Goal: Information Seeking & Learning: Understand process/instructions

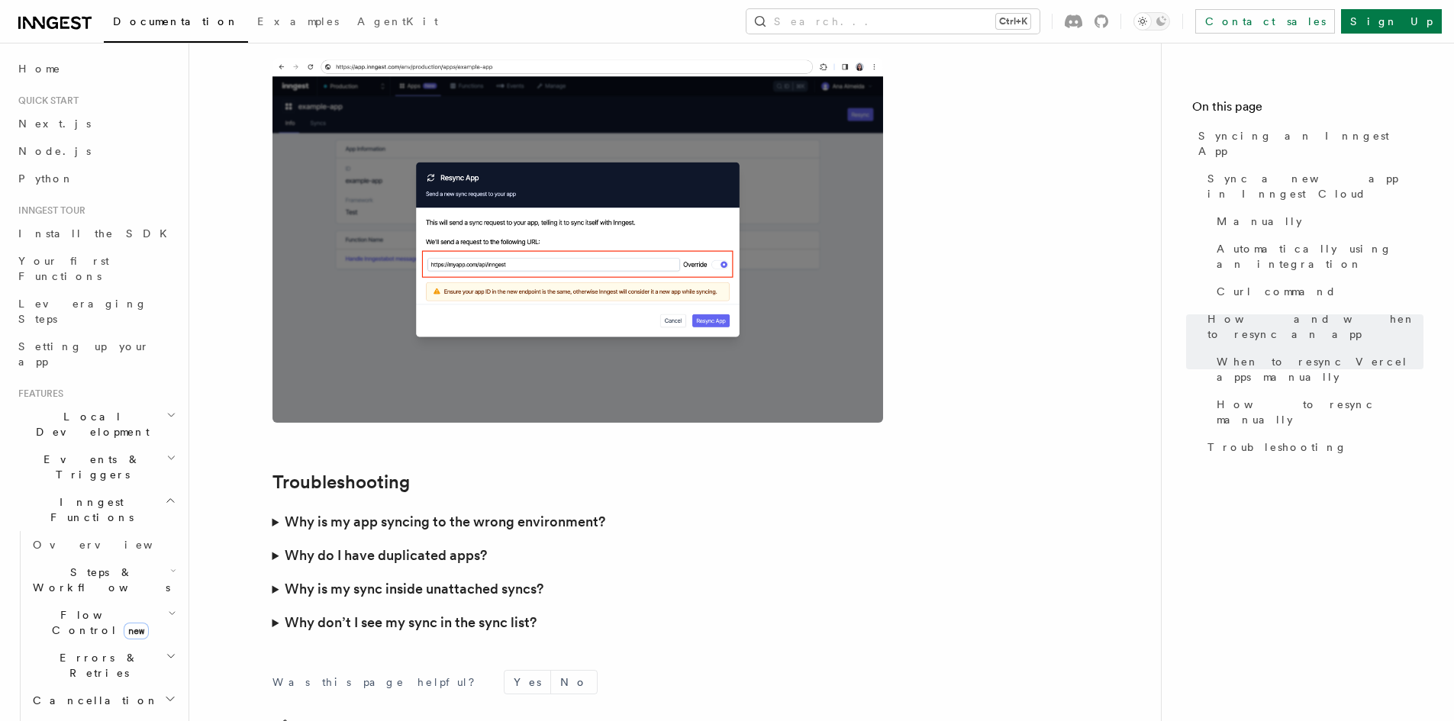
scroll to position [4136, 0]
